Goal: Task Accomplishment & Management: Use online tool/utility

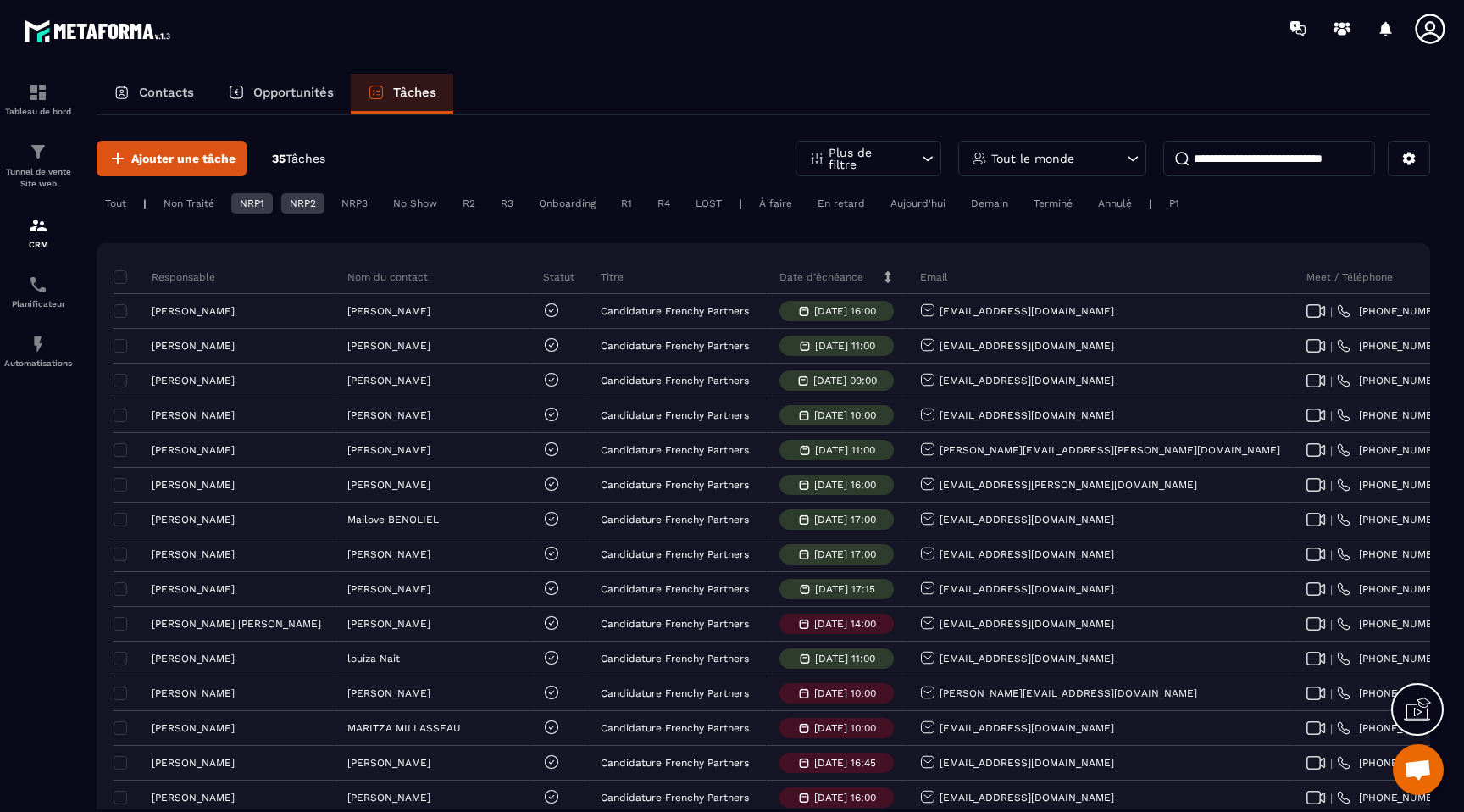
click at [464, 205] on div "R2" at bounding box center [469, 203] width 30 height 20
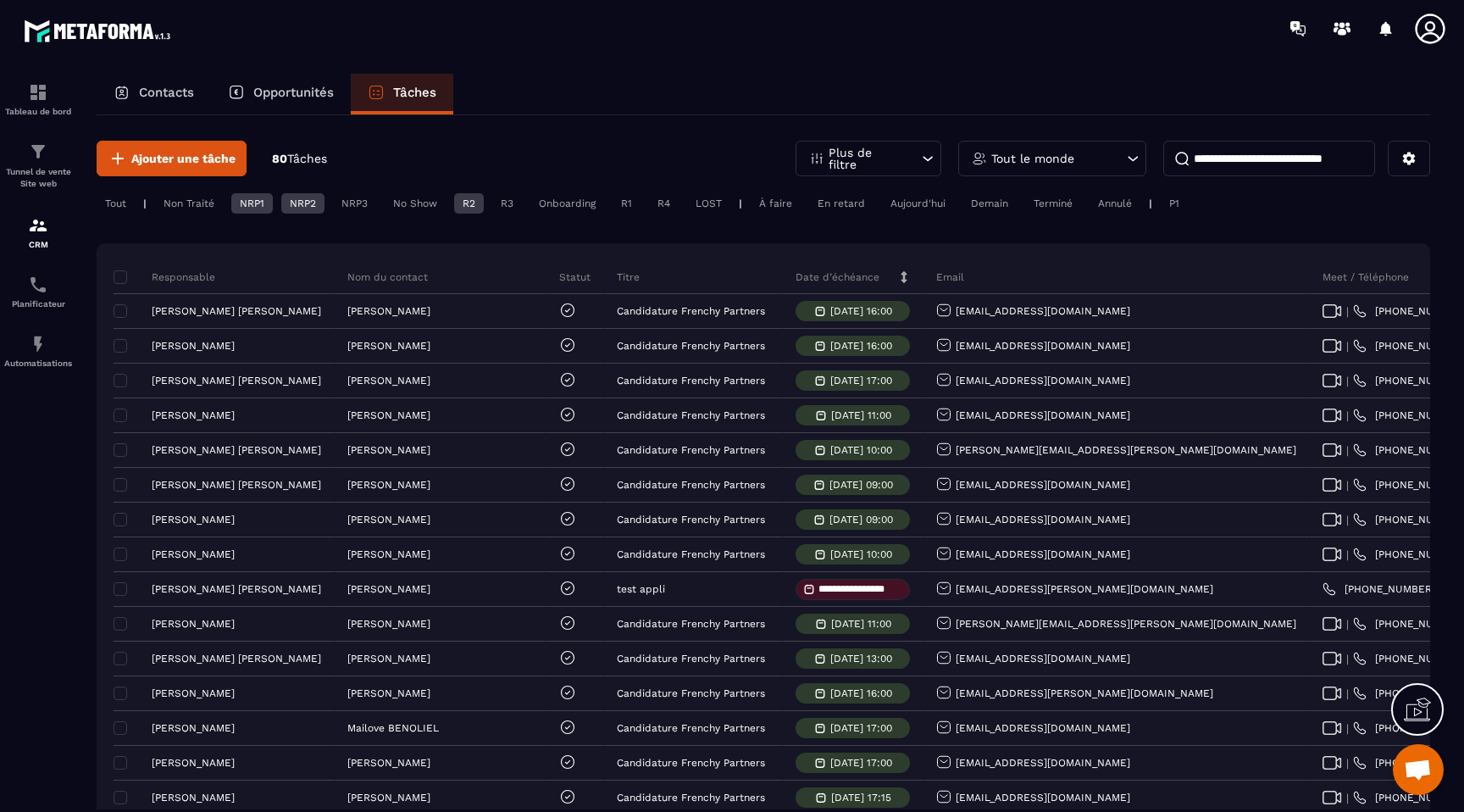
click at [562, 206] on div "Onboarding" at bounding box center [567, 203] width 74 height 20
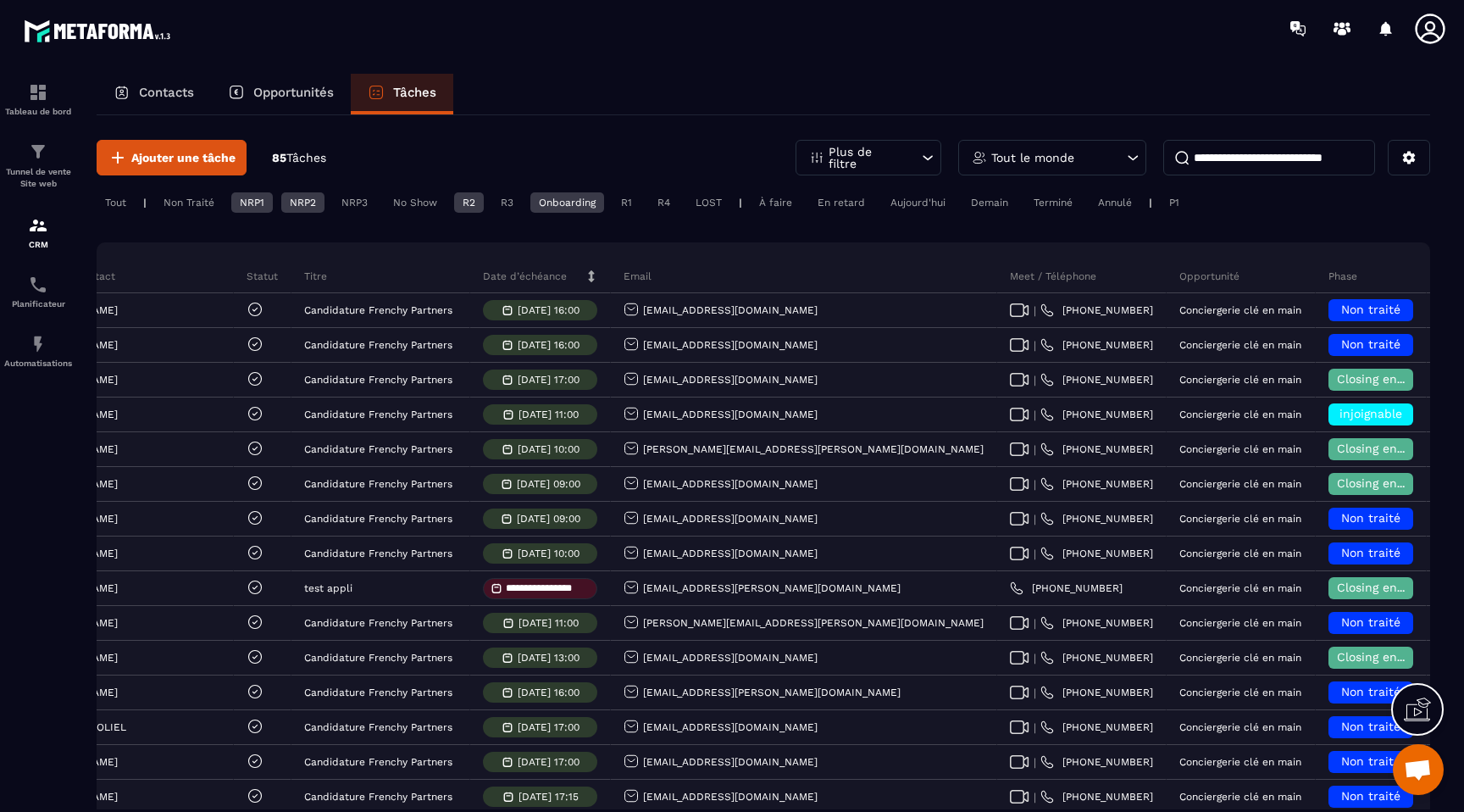
scroll to position [0, 517]
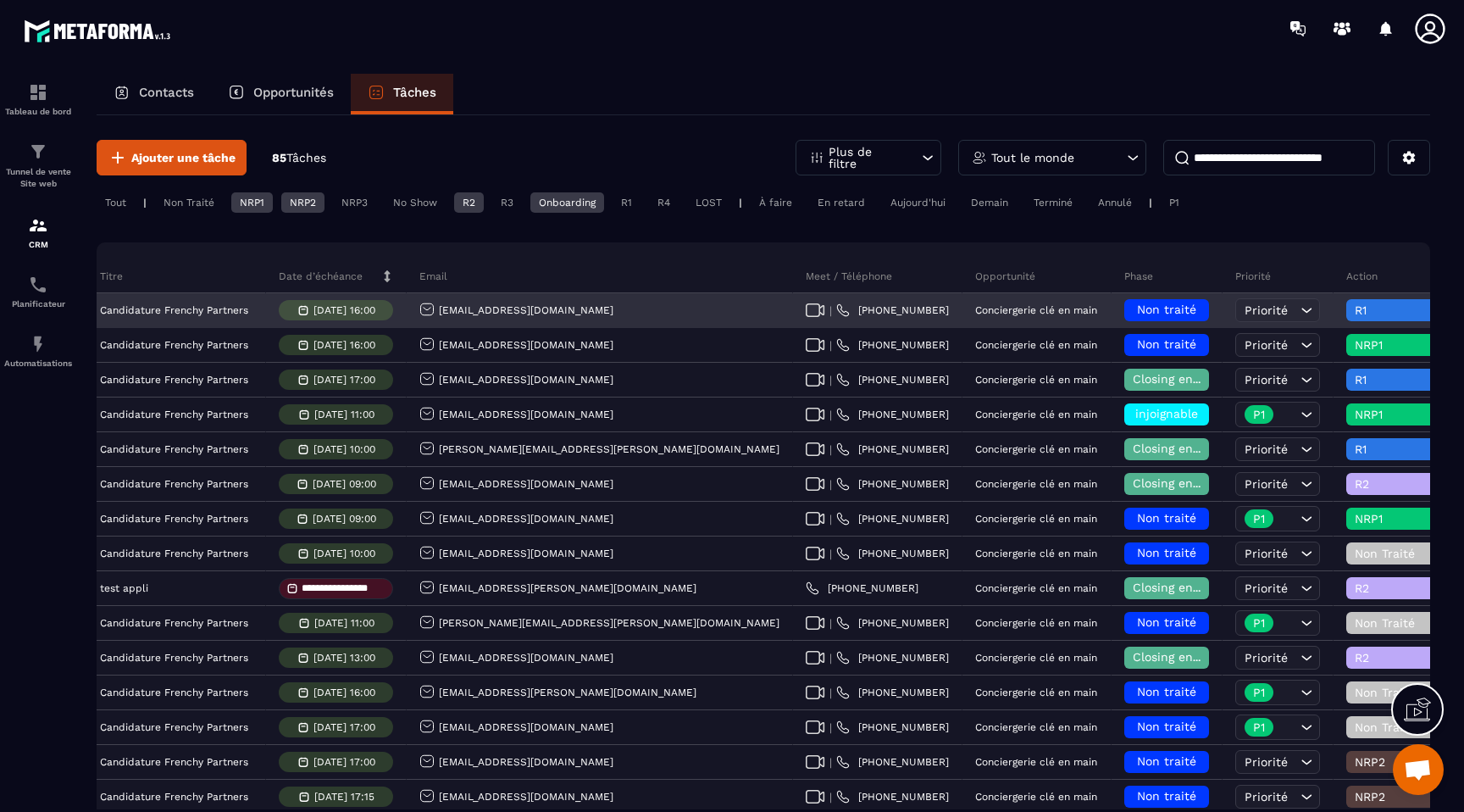
click at [1244, 310] on span "Priorité" at bounding box center [1266, 310] width 43 height 14
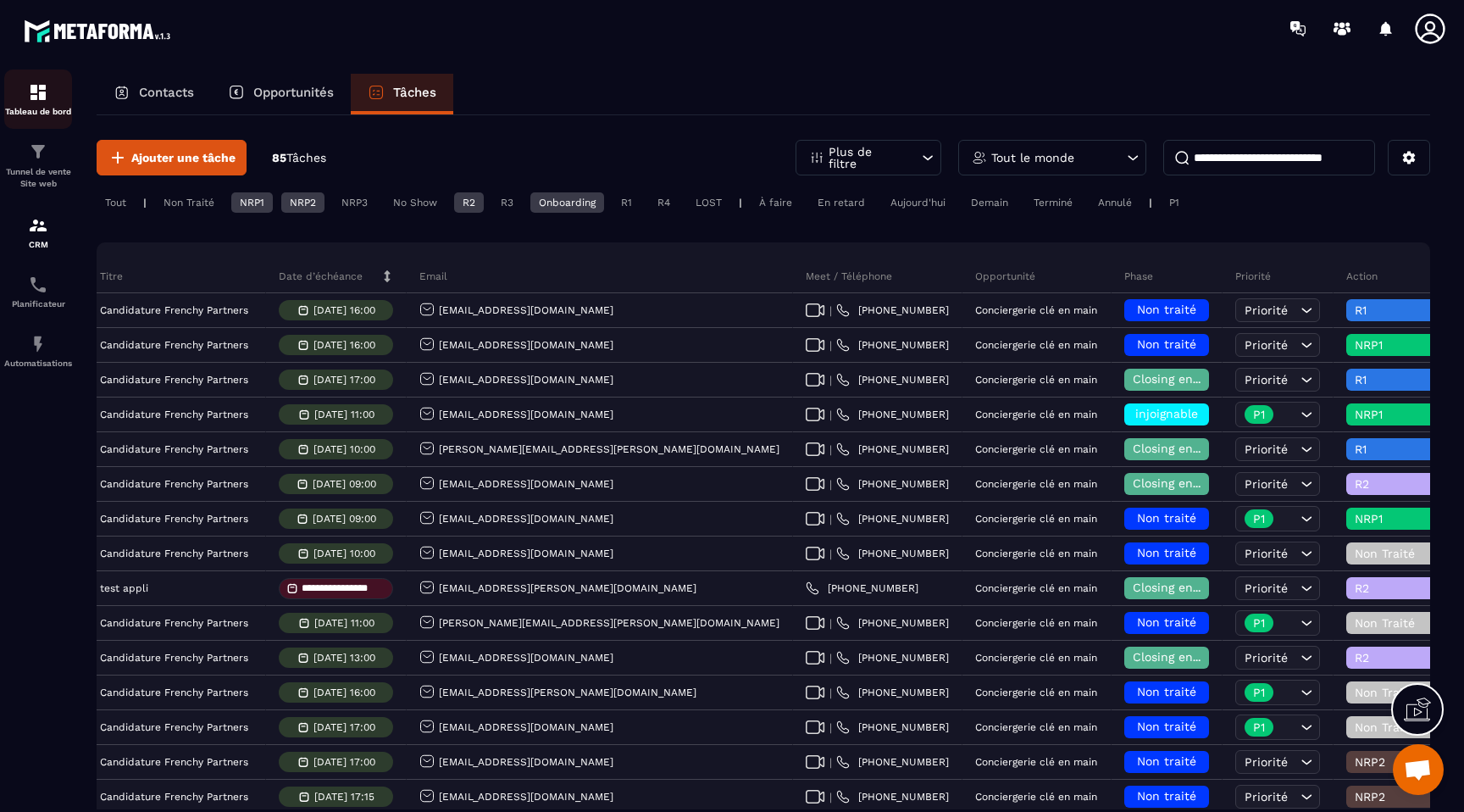
click at [48, 100] on div "Tableau de bord" at bounding box center [38, 99] width 68 height 34
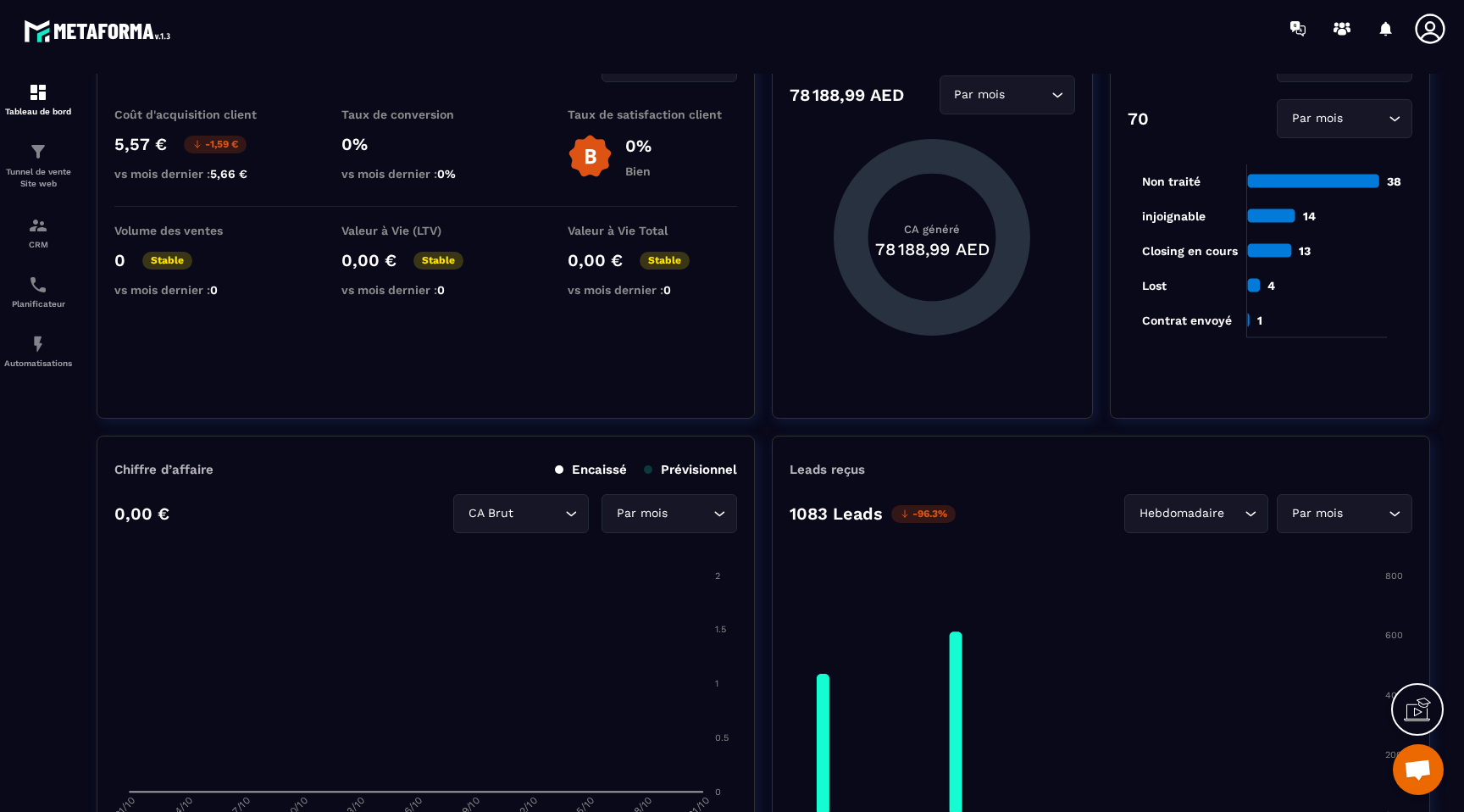
scroll to position [94, 0]
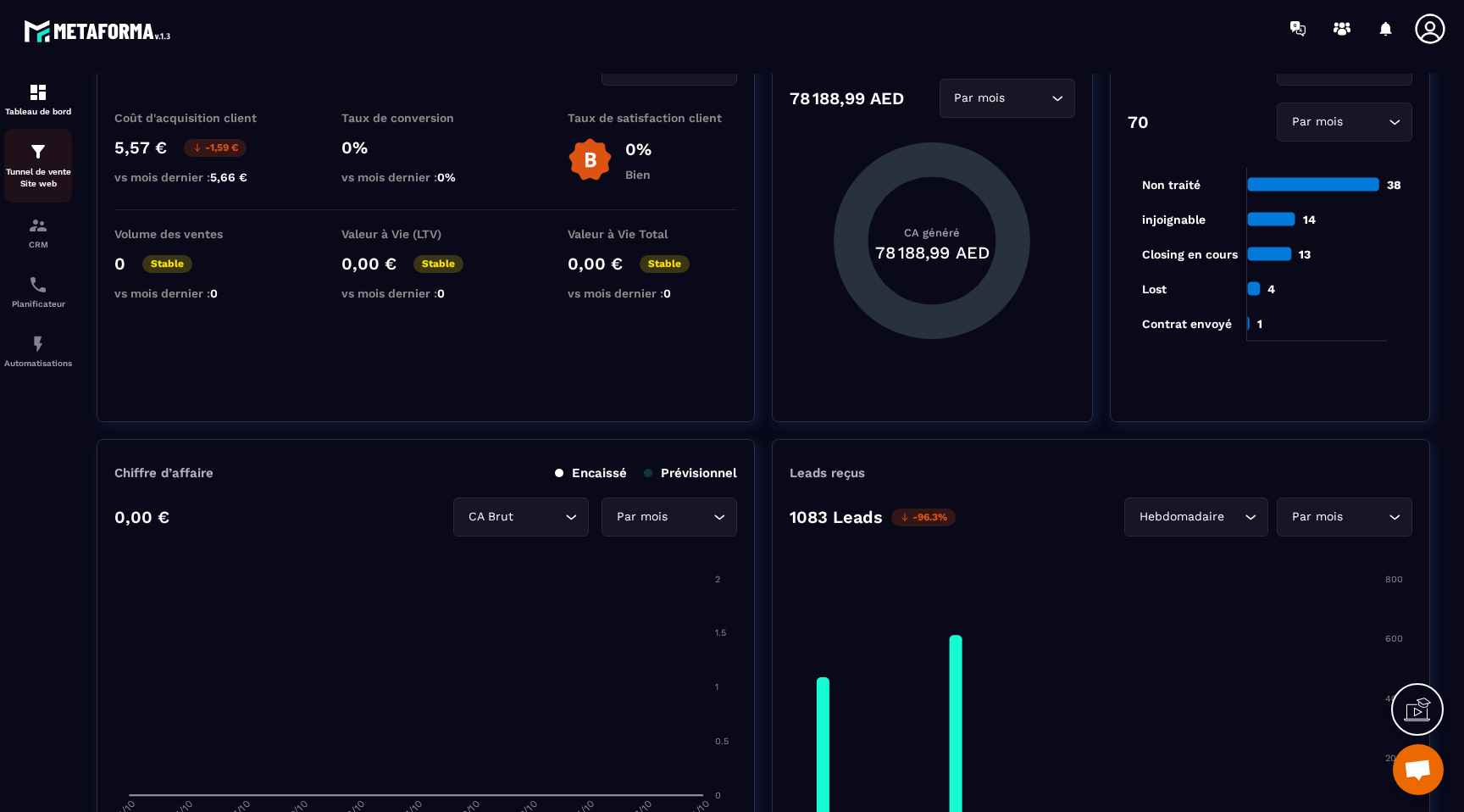
click at [47, 169] on p "Tunnel de vente Site web" at bounding box center [38, 178] width 68 height 24
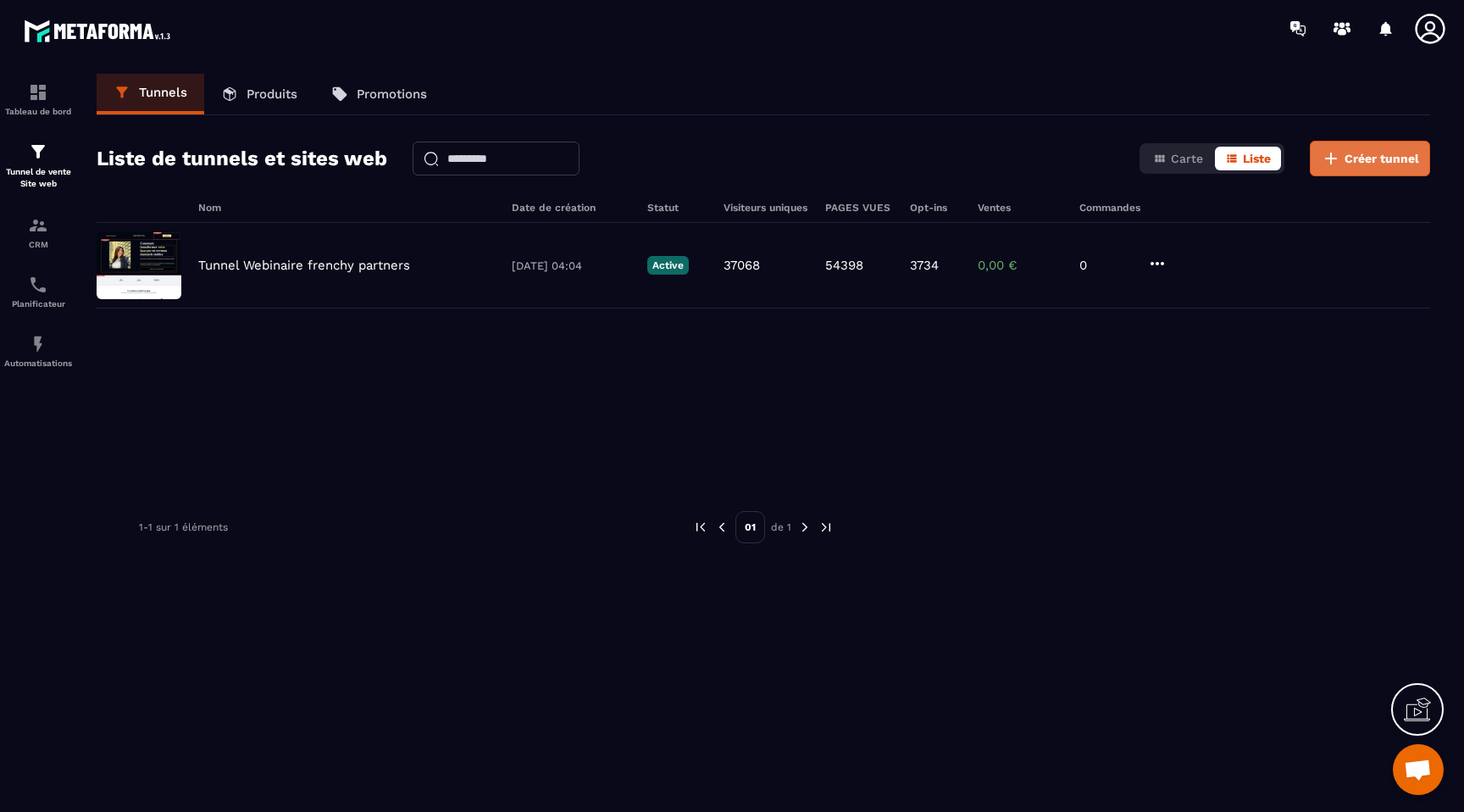
click at [1328, 163] on icon at bounding box center [1331, 159] width 20 height 20
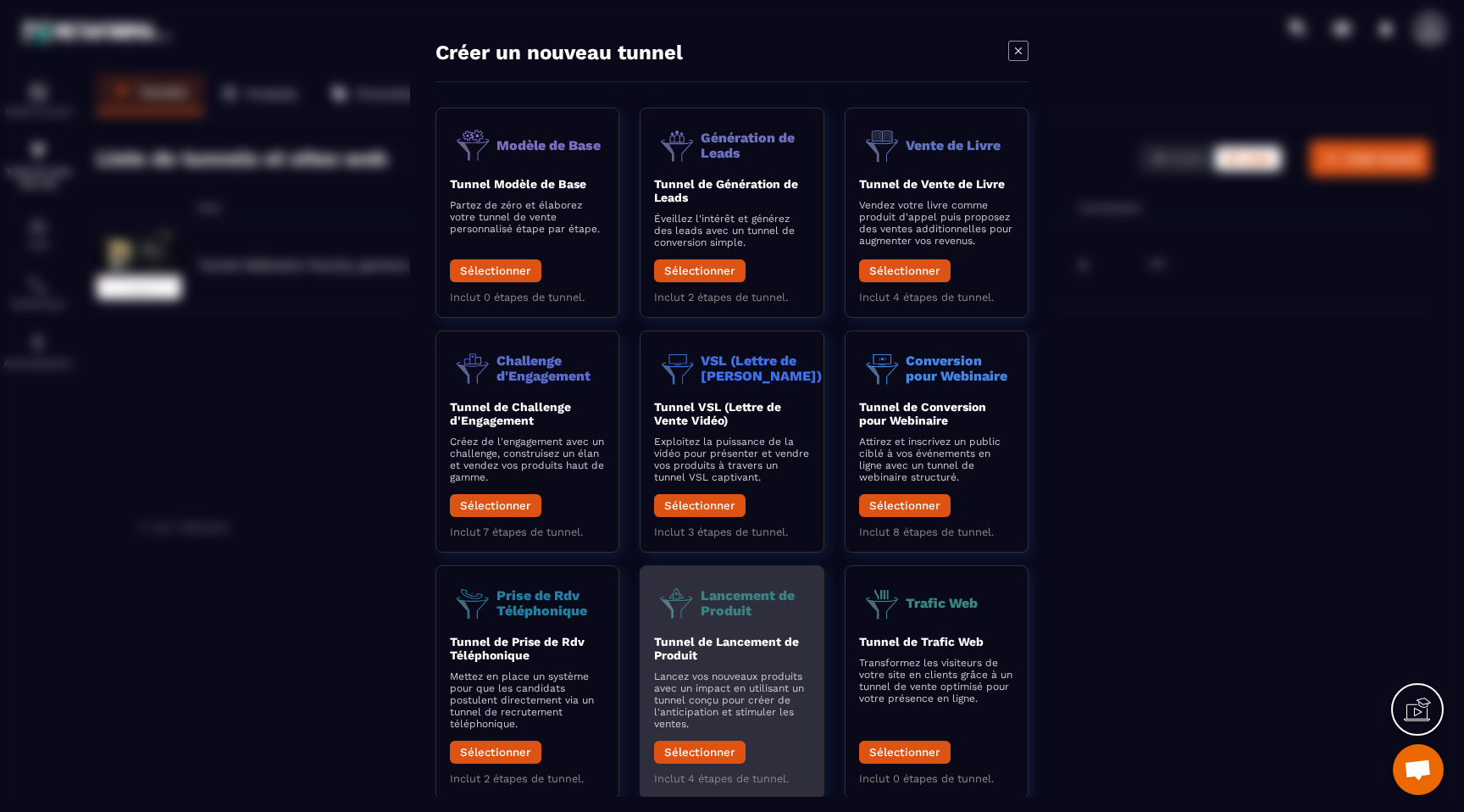
scroll to position [42, 0]
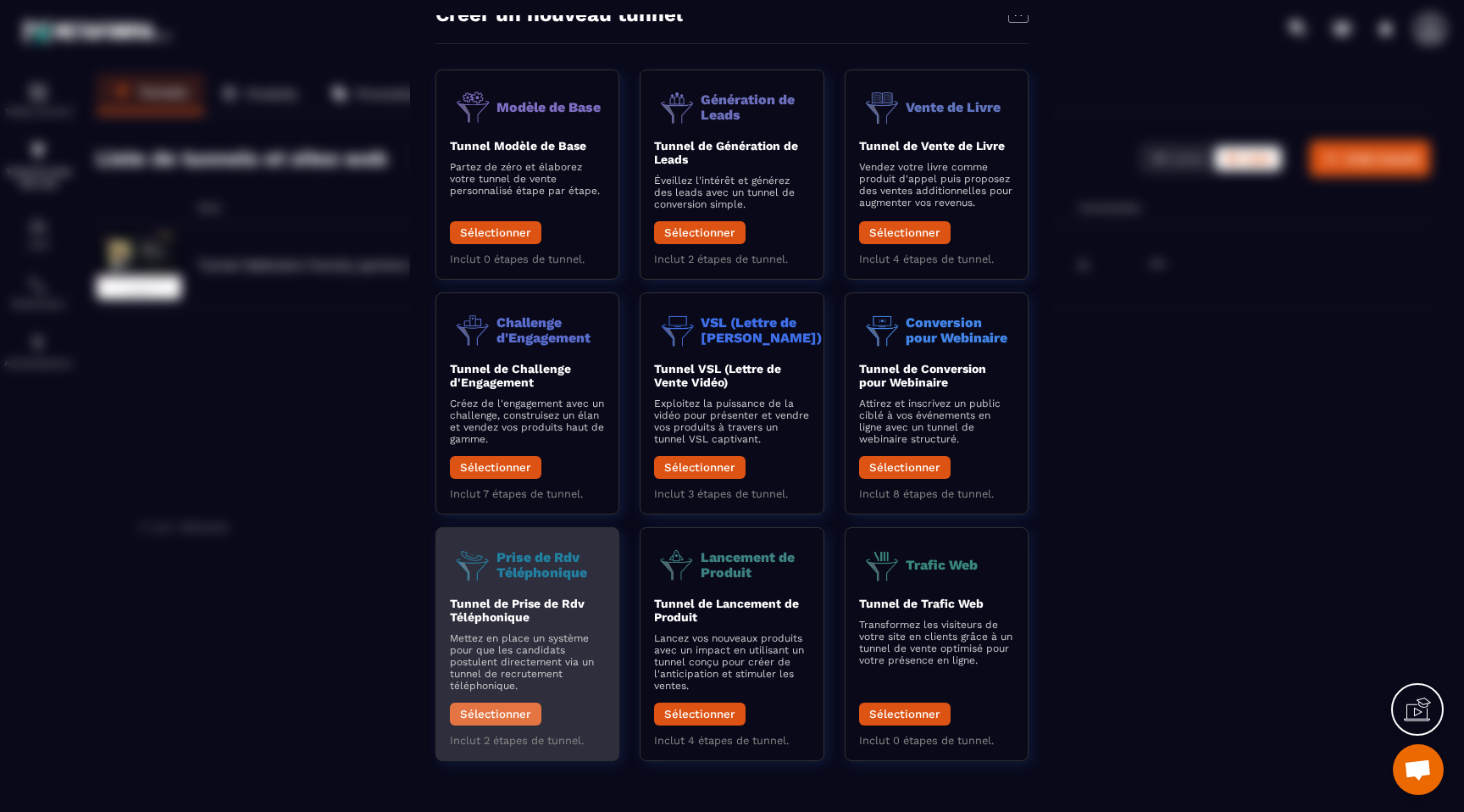
click at [525, 723] on button "Sélectionner" at bounding box center [496, 714] width 92 height 23
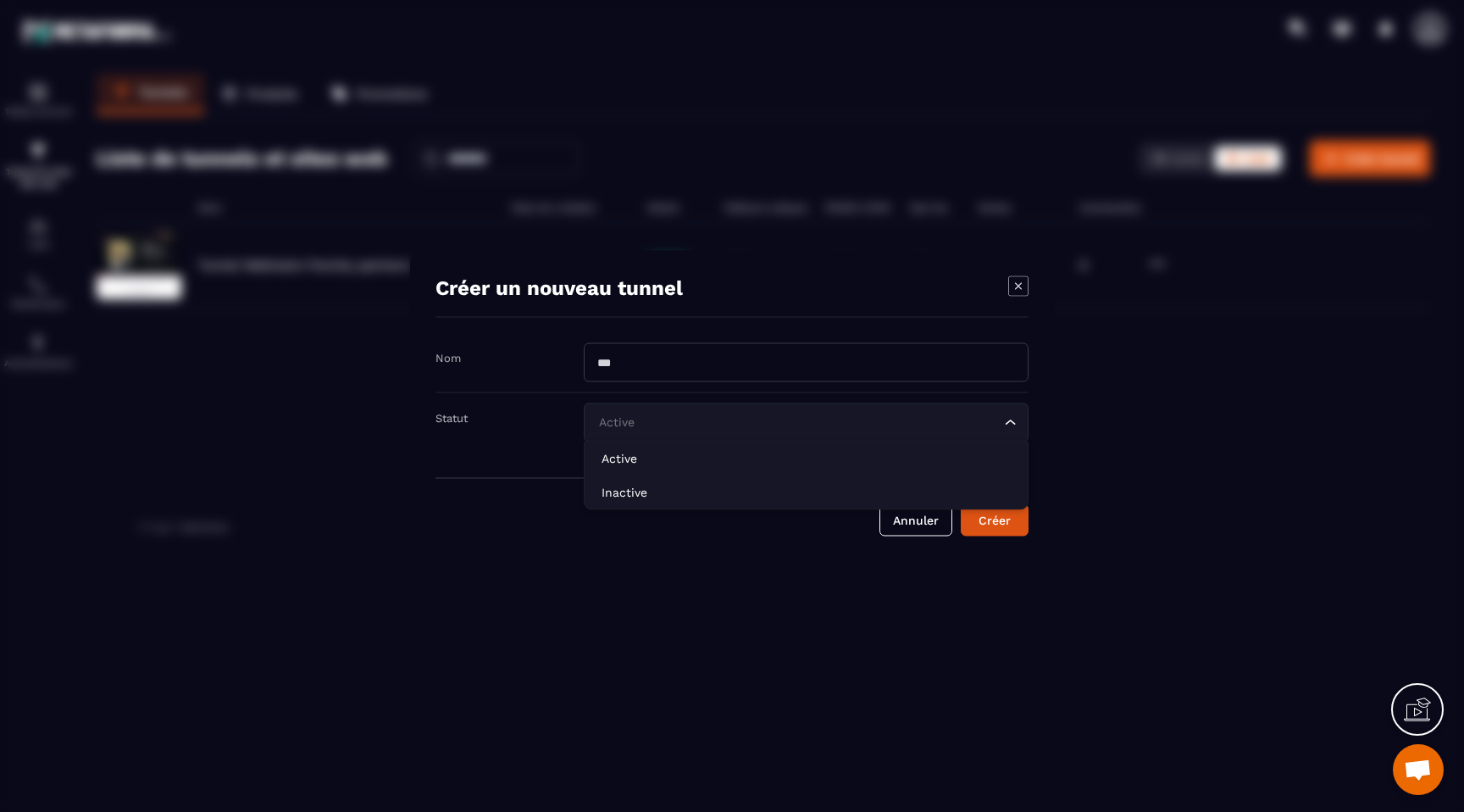
click at [761, 415] on input "Search for option" at bounding box center [798, 423] width 406 height 19
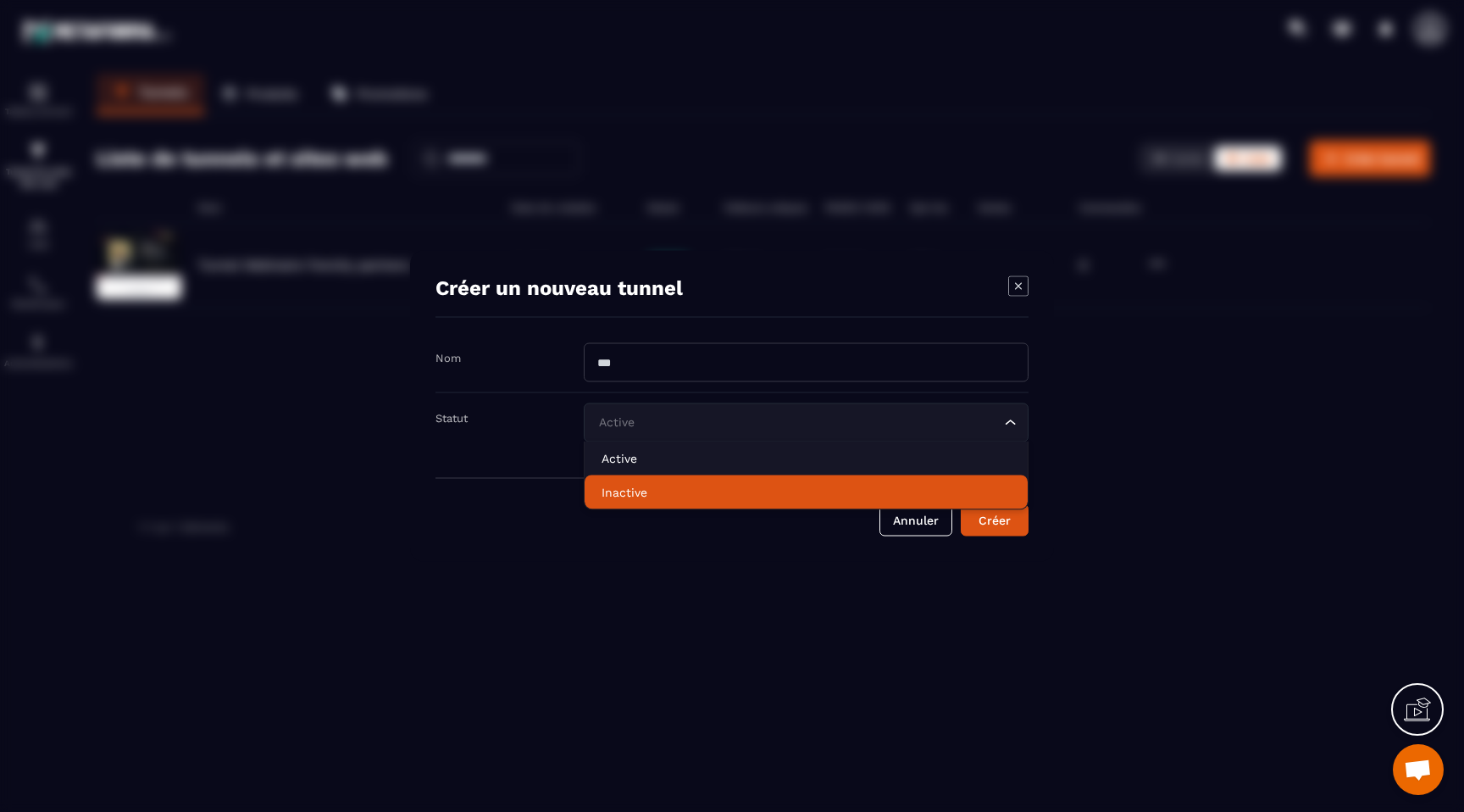
click at [713, 485] on p "Inactive" at bounding box center [806, 492] width 409 height 17
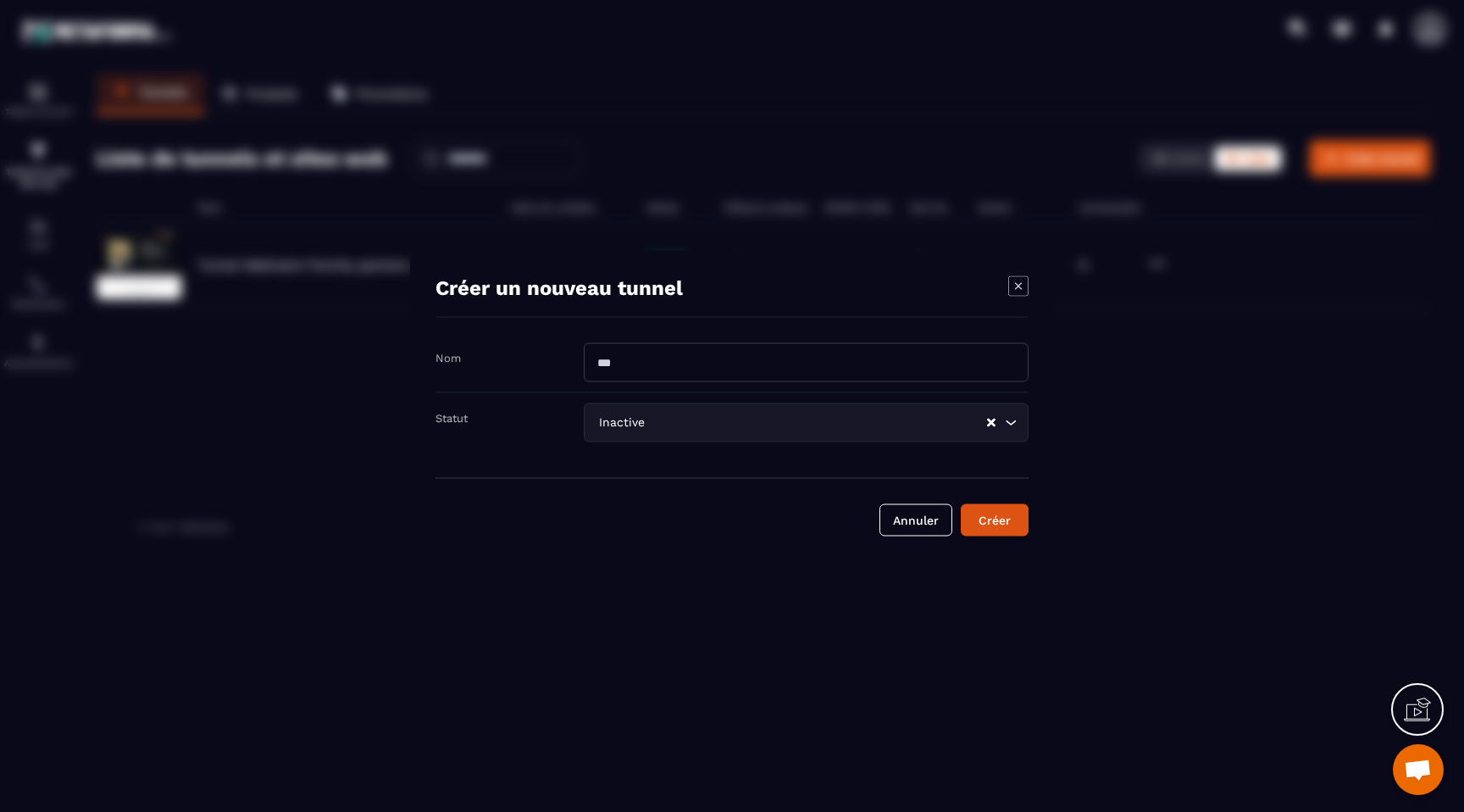
click at [770, 364] on input "Modal window" at bounding box center [806, 363] width 445 height 39
type input "****"
click at [1020, 523] on button "Créer" at bounding box center [995, 520] width 68 height 32
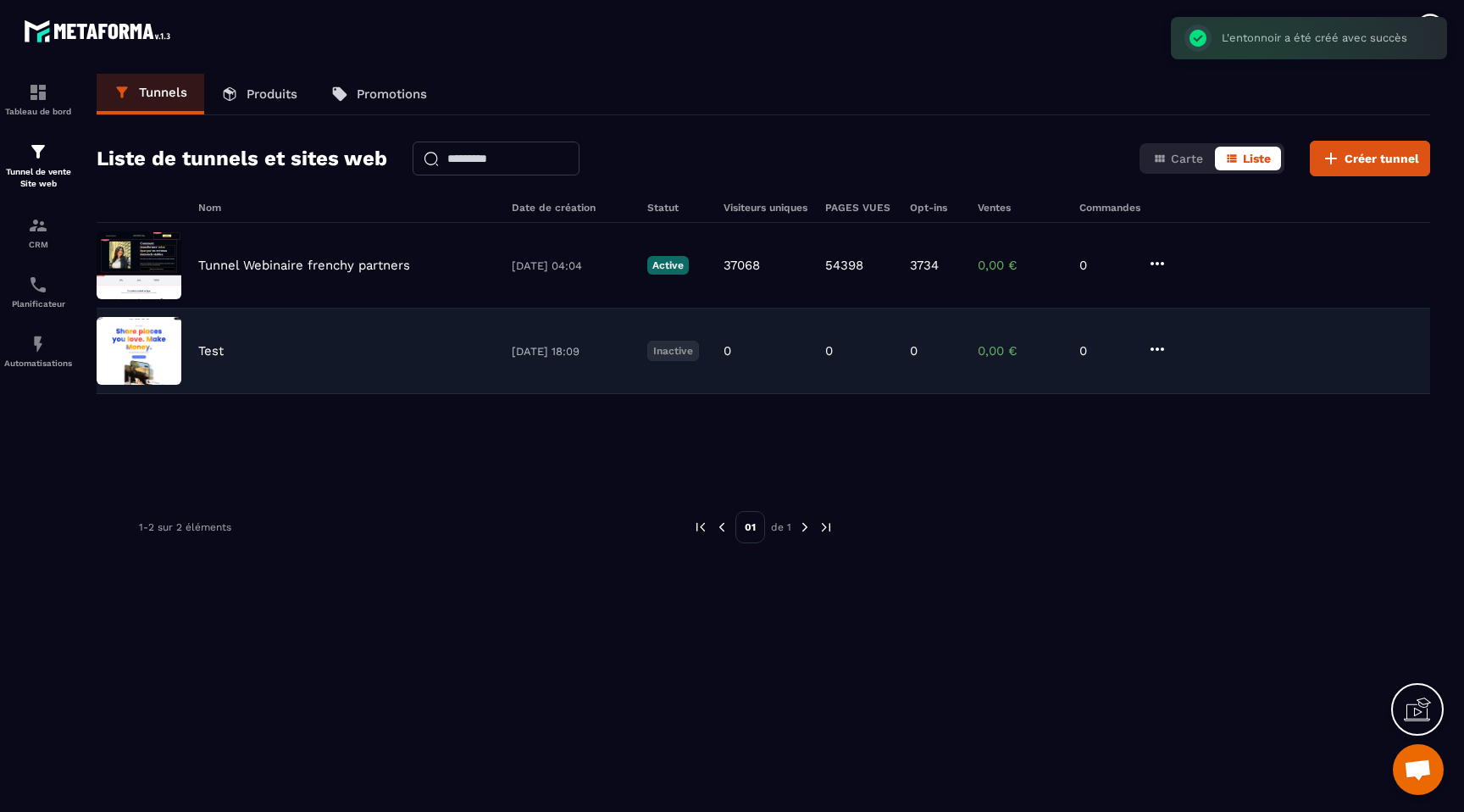
click at [151, 361] on img at bounding box center [139, 351] width 85 height 68
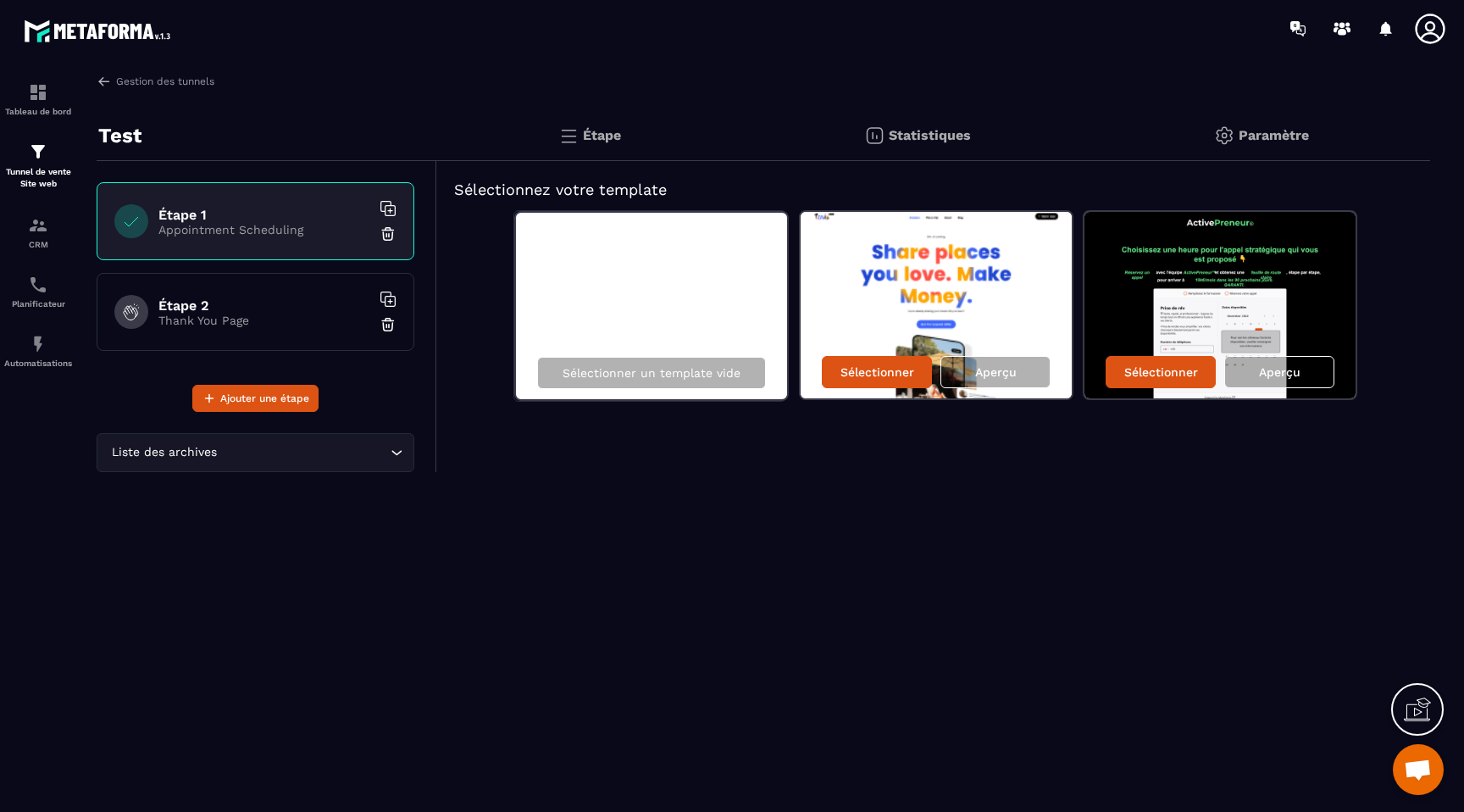
click at [386, 208] on icon at bounding box center [391, 211] width 10 height 10
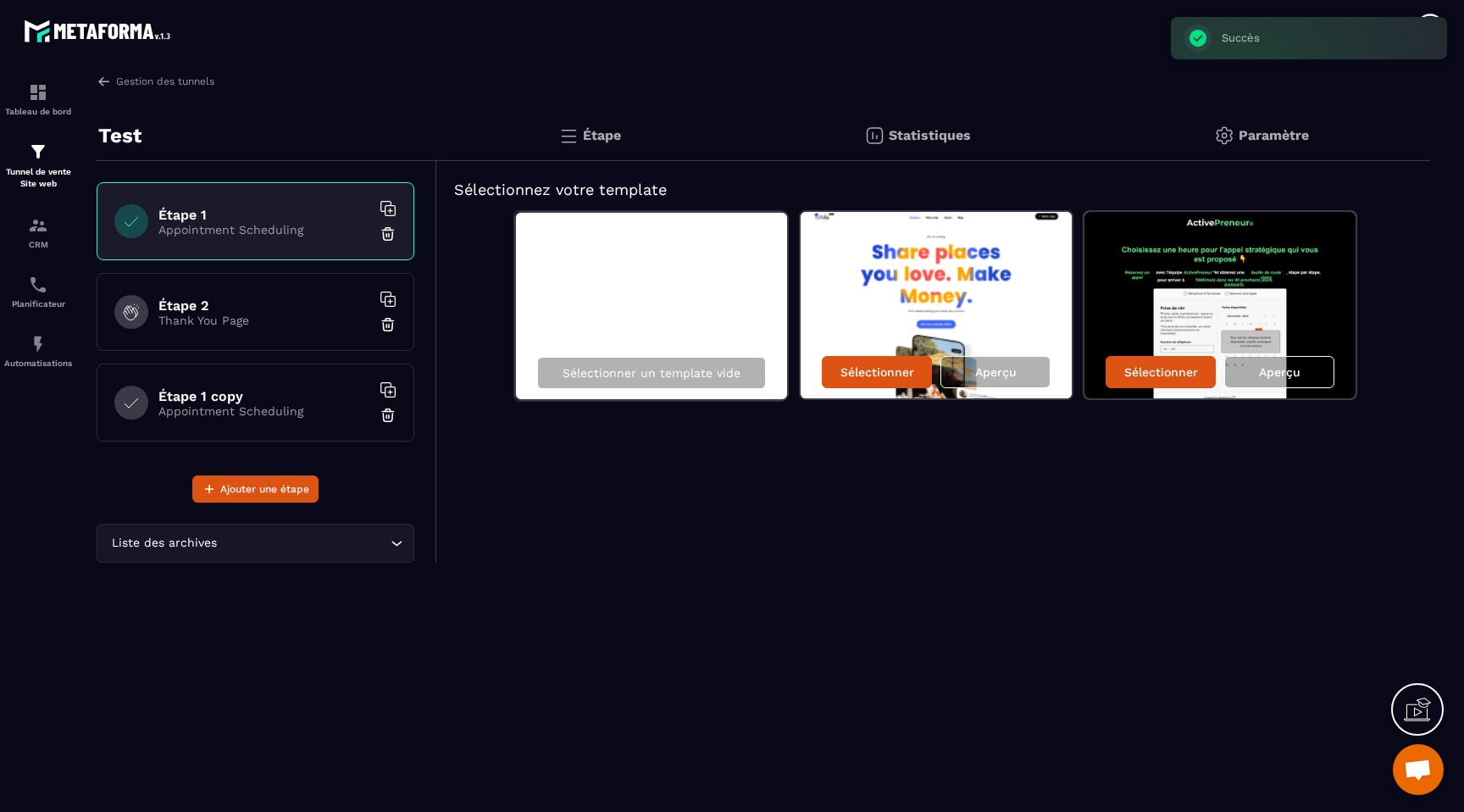
click at [927, 280] on img at bounding box center [937, 305] width 271 height 186
click at [877, 374] on p "Sélectionner" at bounding box center [877, 372] width 74 height 14
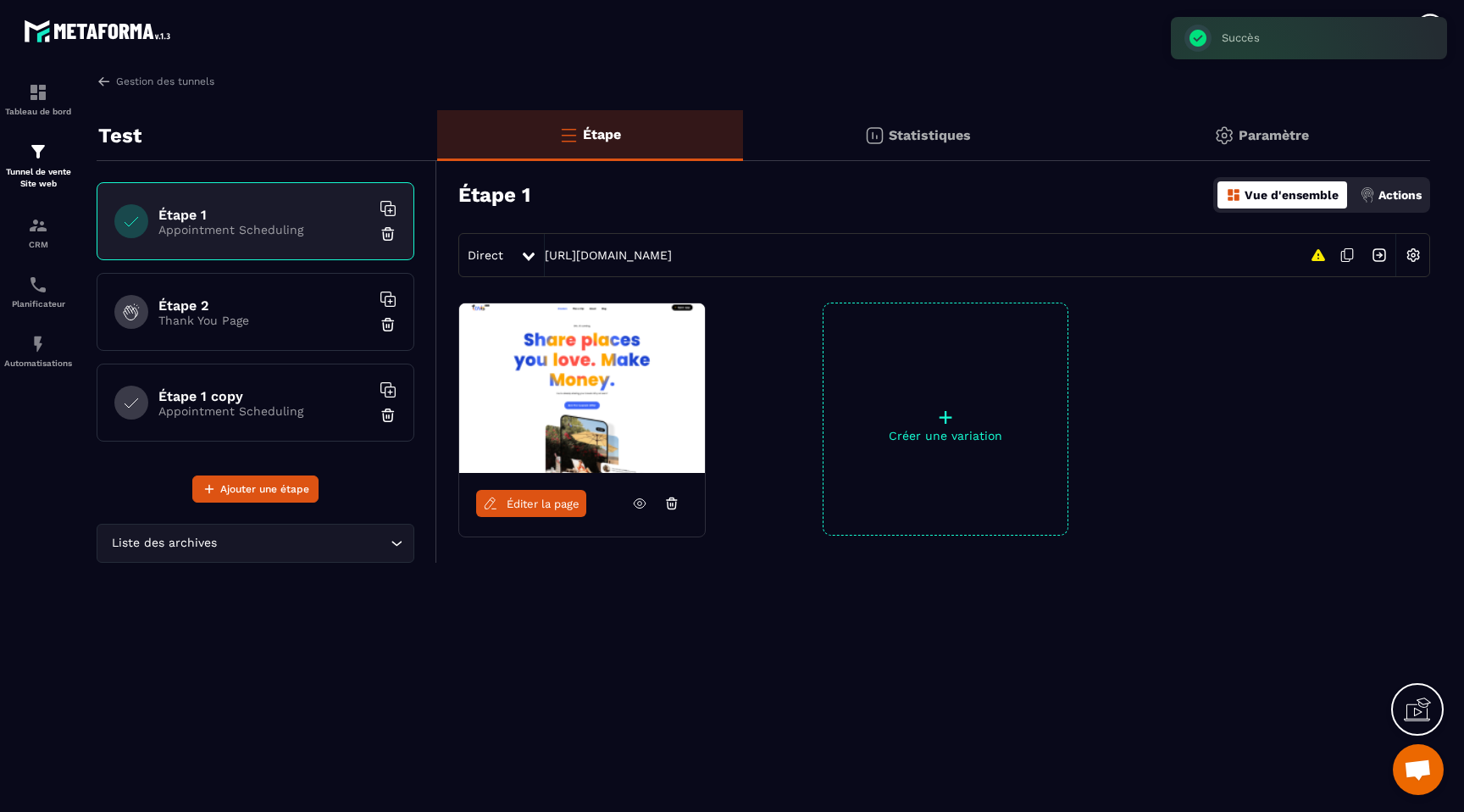
click at [275, 303] on h6 "Étape 2" at bounding box center [264, 305] width 212 height 16
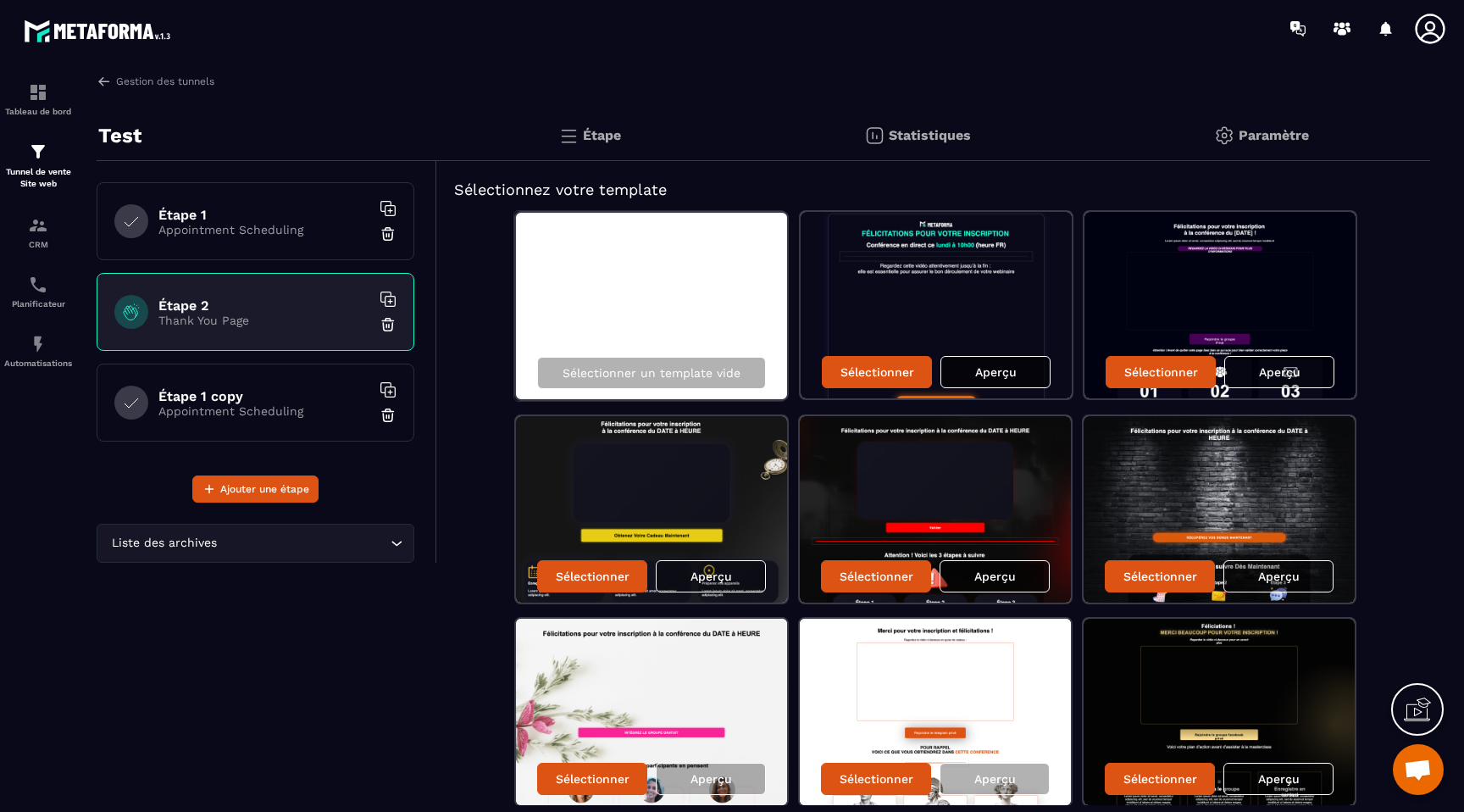
click at [988, 376] on p "Aperçu" at bounding box center [996, 372] width 42 height 14
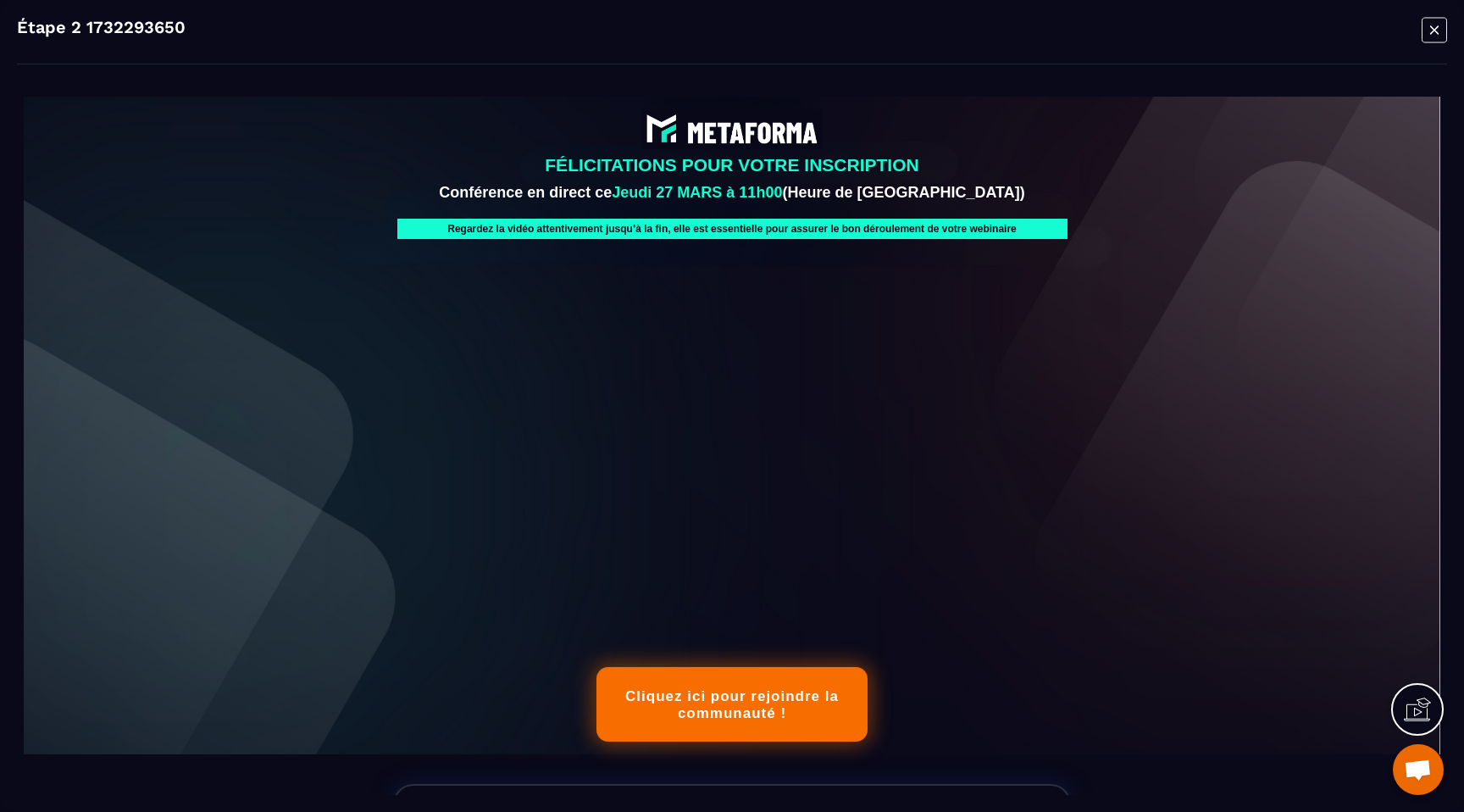
click at [799, 709] on div "Cliquez ici pour rejoindre la communauté !" at bounding box center [732, 706] width 231 height 34
click at [1438, 40] on icon "Modal window" at bounding box center [1434, 30] width 25 height 26
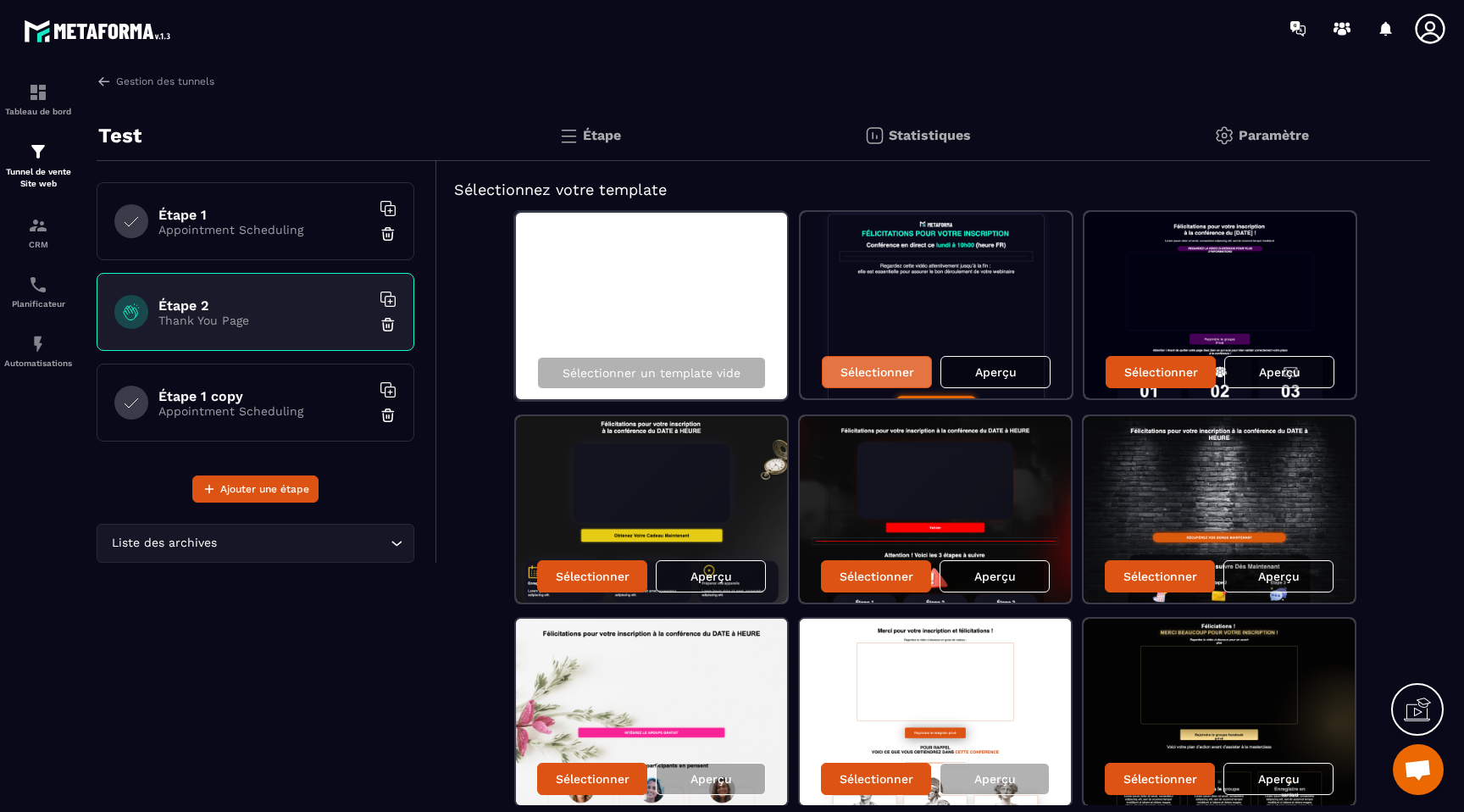
click at [858, 362] on div "Sélectionner" at bounding box center [877, 372] width 110 height 32
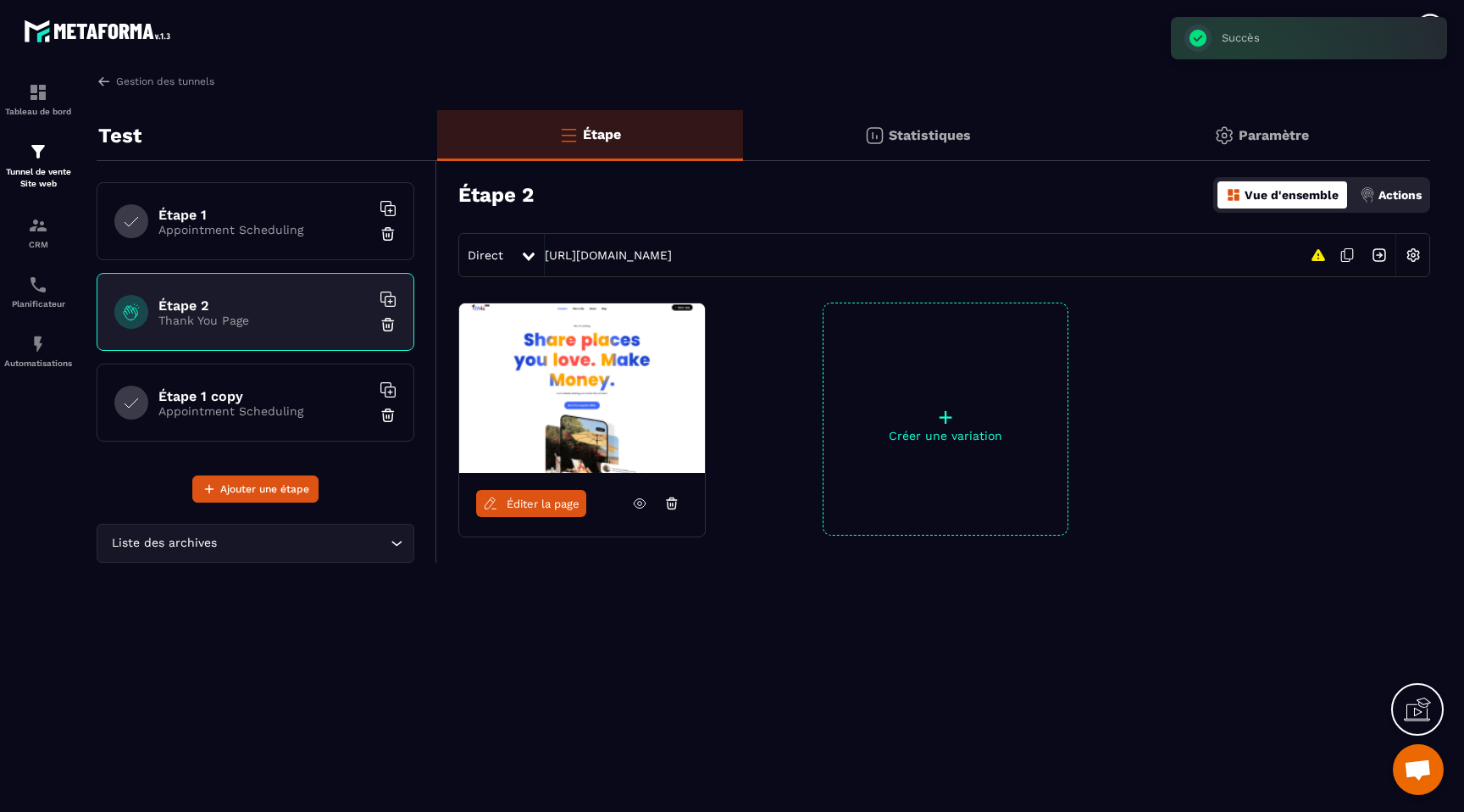
click at [648, 371] on img at bounding box center [582, 388] width 246 height 170
click at [299, 396] on h6 "Étape 1 copy" at bounding box center [264, 396] width 212 height 16
